Goal: Information Seeking & Learning: Find contact information

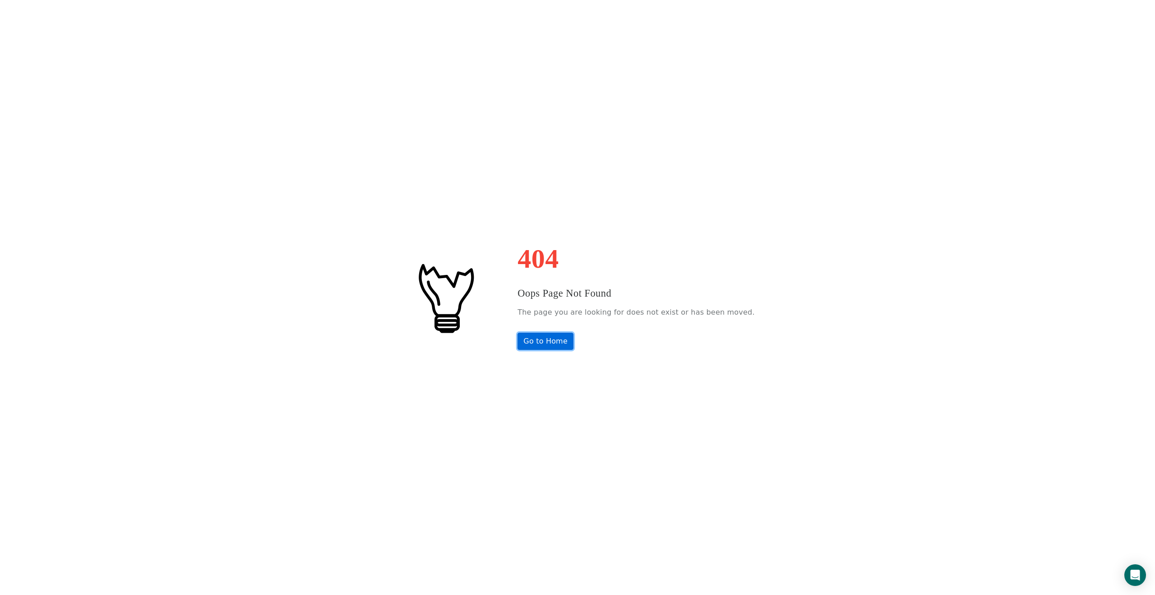
click at [569, 336] on link "Go to Home" at bounding box center [546, 341] width 56 height 17
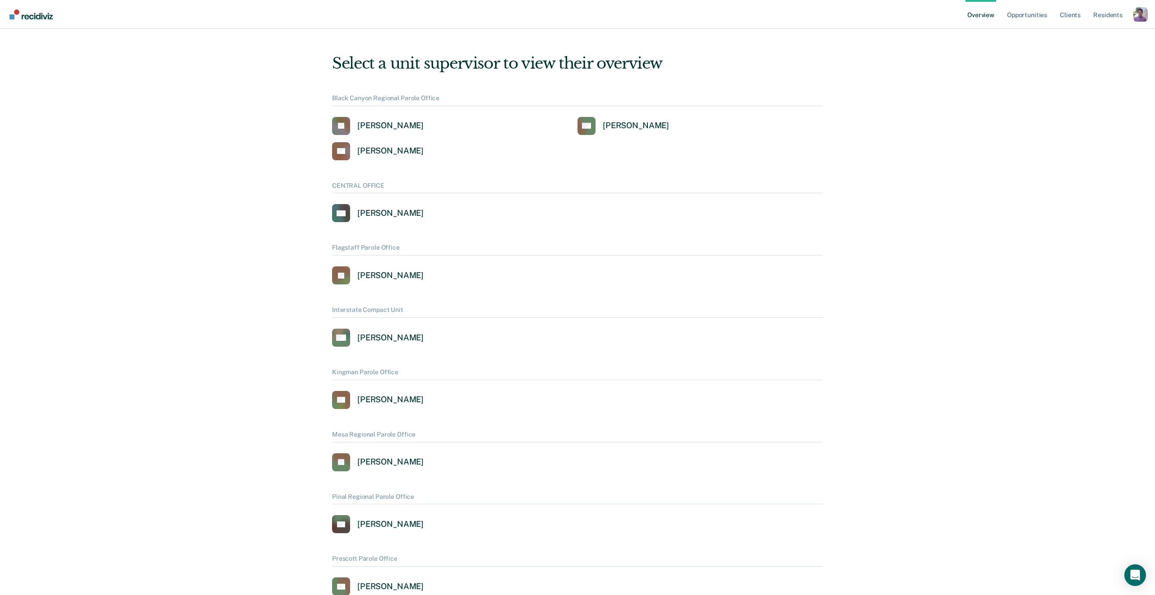
click at [1138, 15] on div "Profile dropdown button" at bounding box center [1141, 14] width 14 height 14
click at [1077, 34] on link "Profile" at bounding box center [1104, 35] width 73 height 7
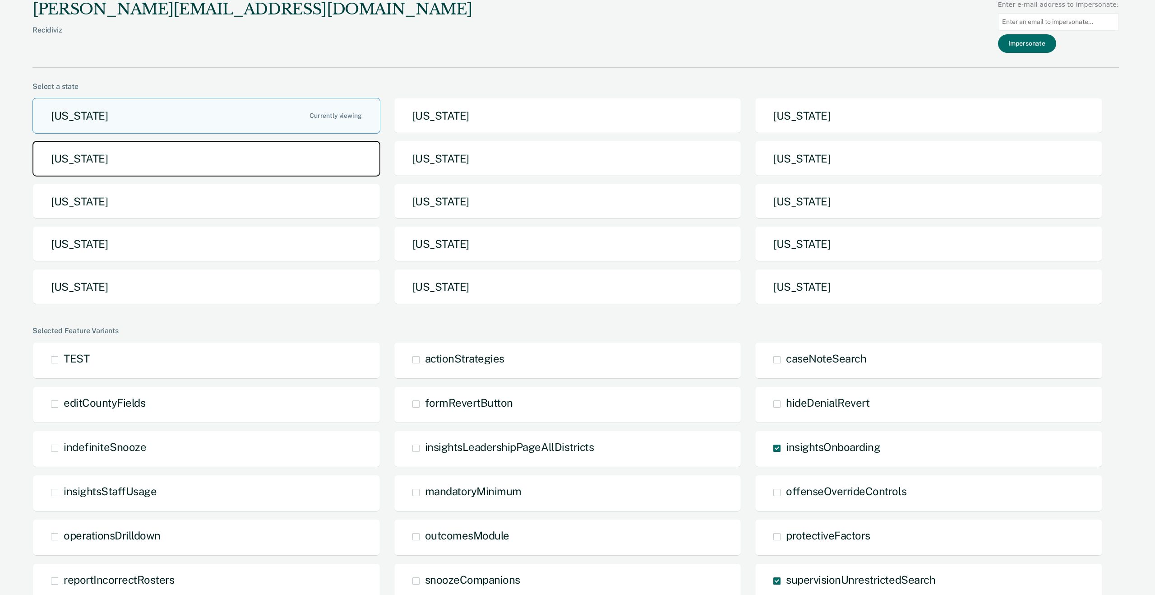
click at [293, 160] on button "[US_STATE]" at bounding box center [206, 159] width 348 height 36
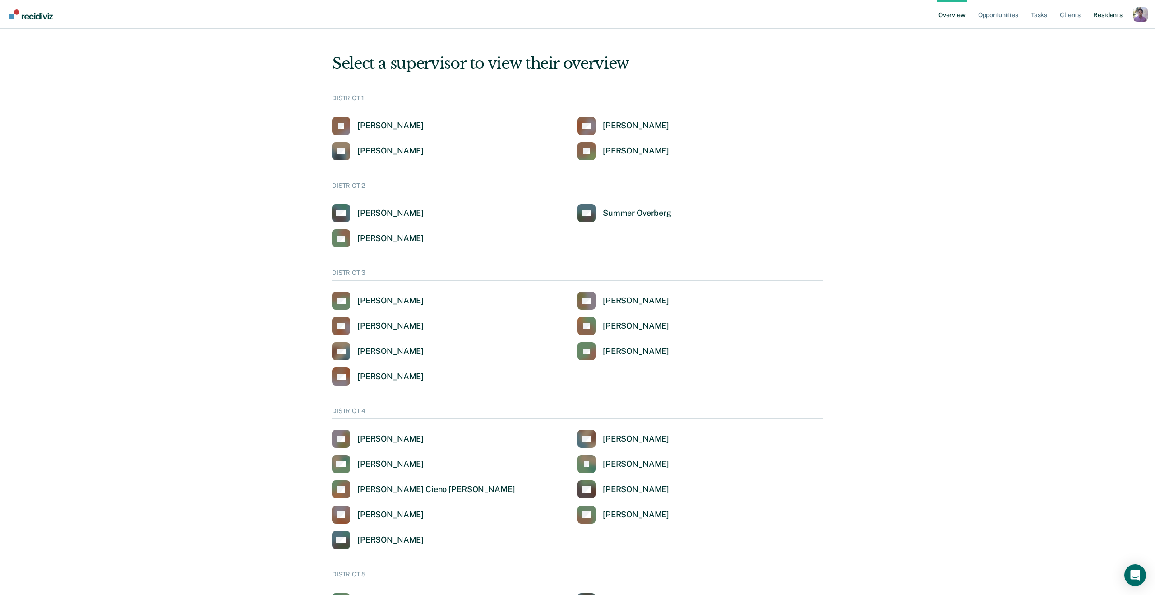
click at [1103, 14] on link "Resident s" at bounding box center [1108, 14] width 33 height 29
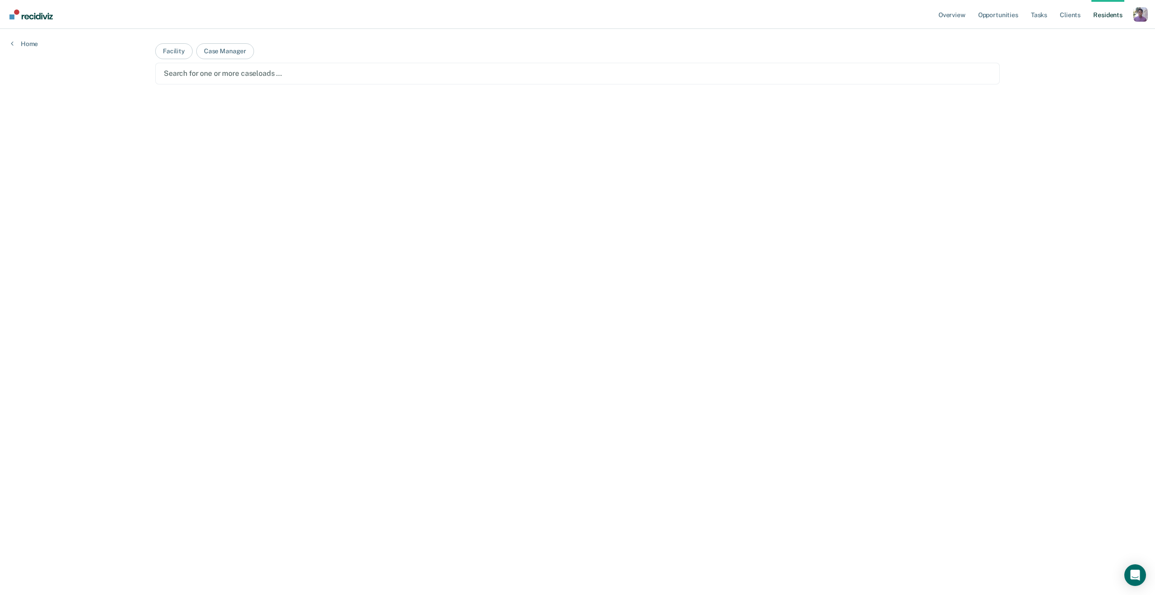
click at [938, 14] on nav "Overview Opportunities Tasks Client s Resident s Profile How it works Go to Sys…" at bounding box center [577, 14] width 1141 height 28
click at [955, 15] on link "Overview" at bounding box center [952, 14] width 31 height 29
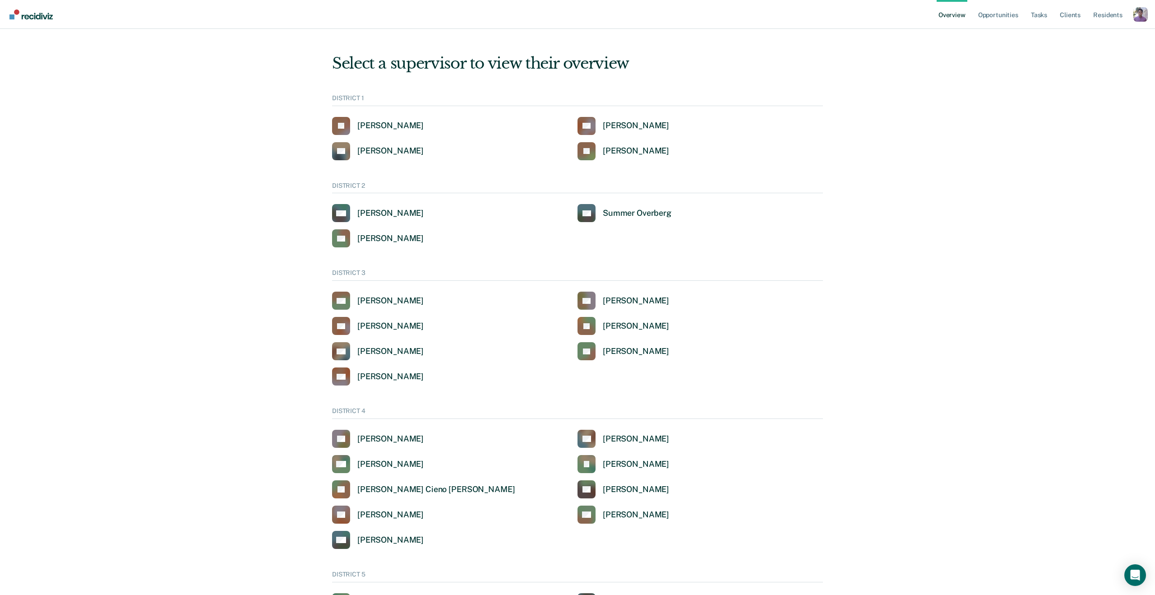
click at [172, 299] on div "Select a supervisor to view their overview DISTRICT 1 [PERSON_NAME] [PERSON_NAM…" at bounding box center [578, 425] width 1134 height 771
click at [382, 295] on link "KA [PERSON_NAME]" at bounding box center [378, 301] width 92 height 18
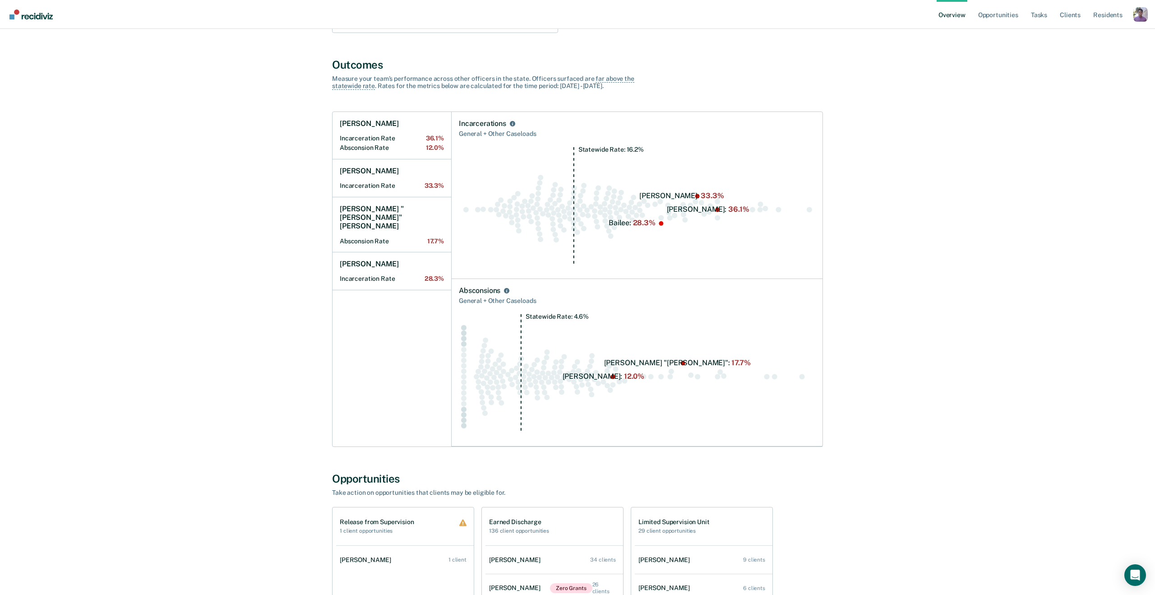
scroll to position [305, 0]
drag, startPoint x: 490, startPoint y: 133, endPoint x: 552, endPoint y: 133, distance: 61.8
click at [552, 133] on div "General + Other Caseloads" at bounding box center [637, 133] width 357 height 11
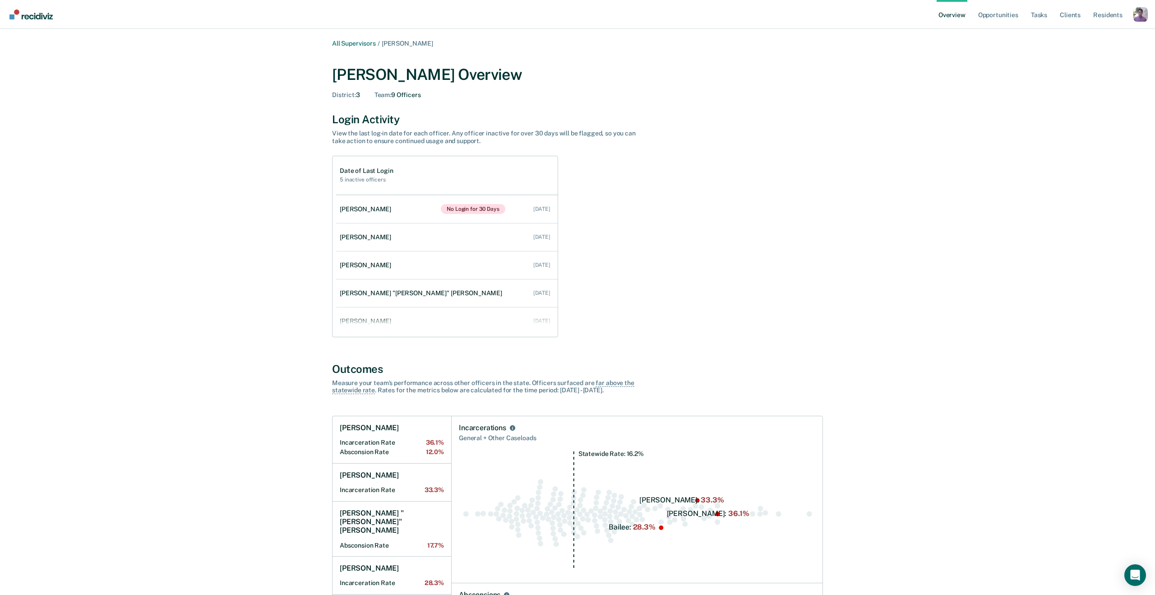
scroll to position [121, 0]
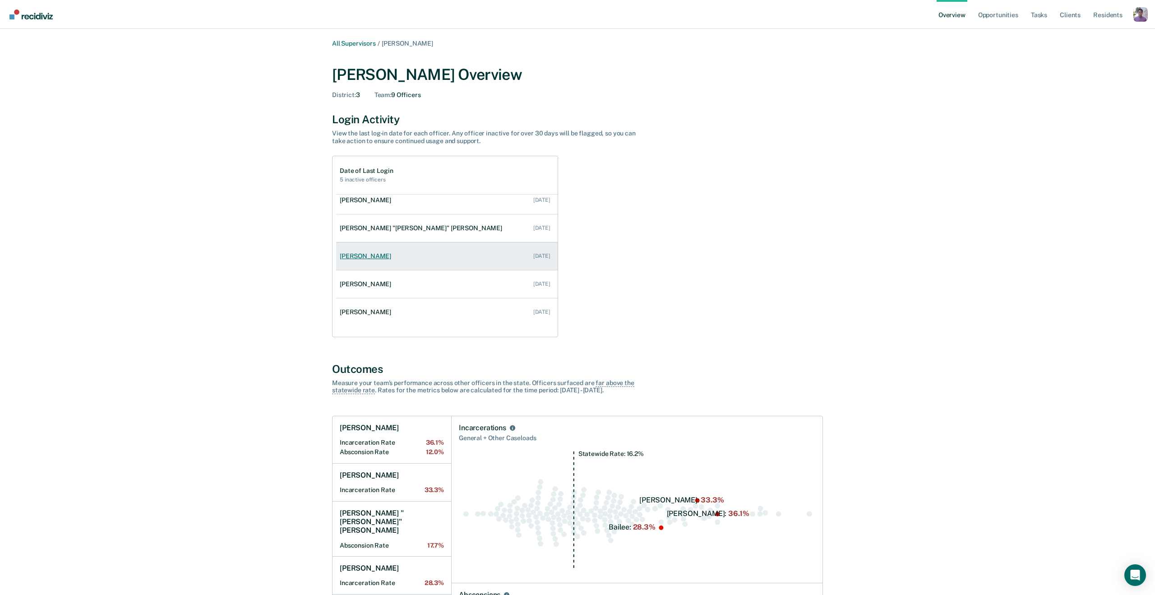
click at [379, 256] on div "[PERSON_NAME]" at bounding box center [367, 256] width 55 height 8
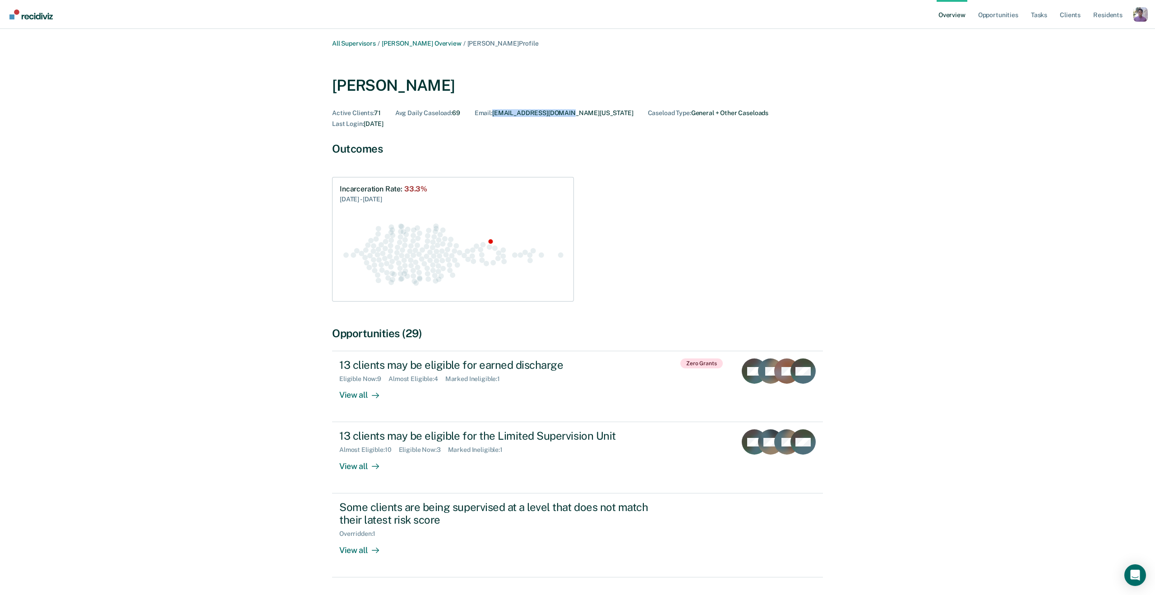
drag, startPoint x: 576, startPoint y: 114, endPoint x: 495, endPoint y: 113, distance: 81.2
click at [495, 113] on div "Active Clients : 71 Avg Daily Caseload : 69 Email : [EMAIL_ADDRESS][DOMAIN_NAME…" at bounding box center [577, 118] width 491 height 19
copy div "[EMAIL_ADDRESS][DOMAIN_NAME][US_STATE]"
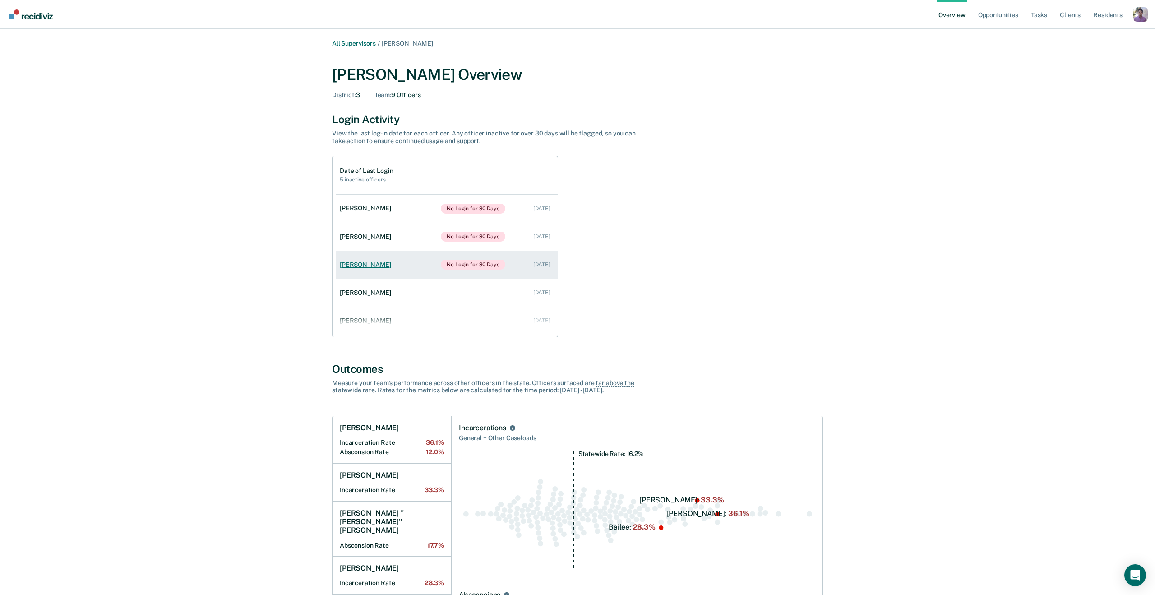
click at [395, 266] on link "[PERSON_NAME] No Login for 30 Days [DATE]" at bounding box center [447, 264] width 222 height 28
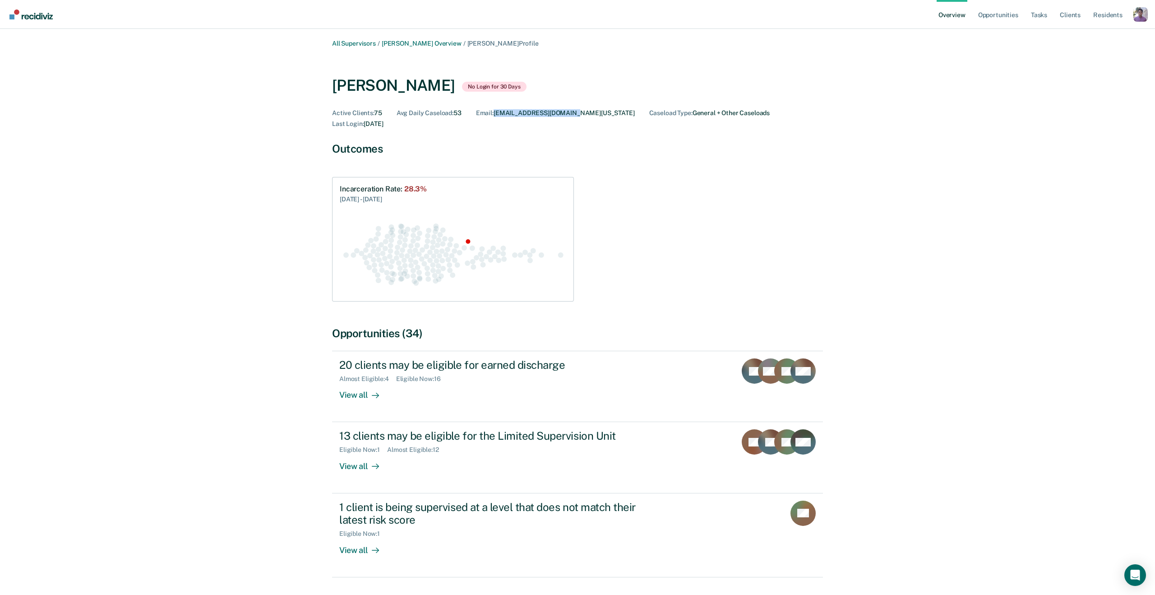
copy div "[EMAIL_ADDRESS][DOMAIN_NAME][US_STATE]"
drag, startPoint x: 593, startPoint y: 116, endPoint x: 496, endPoint y: 111, distance: 97.7
click at [496, 111] on div "[PERSON_NAME] No Login for 30 Days Active Clients : 75 Avg Daily Caseload : 53 …" at bounding box center [577, 95] width 491 height 80
